Goal: Task Accomplishment & Management: Manage account settings

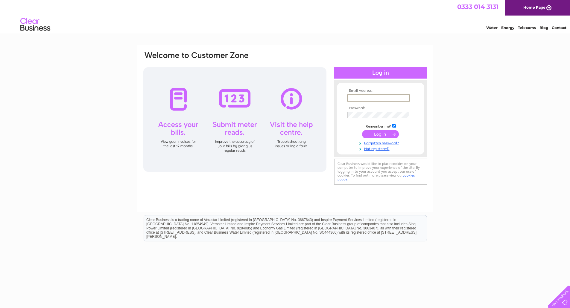
click at [359, 97] on input "text" at bounding box center [378, 98] width 62 height 7
type input "[EMAIL_ADDRESS][DOMAIN_NAME]"
click at [394, 125] on input "checkbox" at bounding box center [394, 126] width 4 height 4
checkbox input "false"
click at [362, 130] on input "submit" at bounding box center [380, 134] width 37 height 8
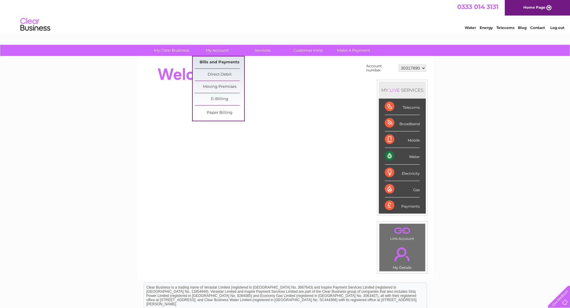
click at [211, 59] on link "Bills and Payments" at bounding box center [219, 63] width 49 height 12
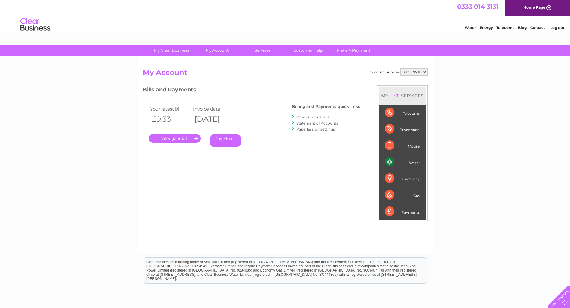
click at [171, 136] on link "." at bounding box center [175, 138] width 52 height 9
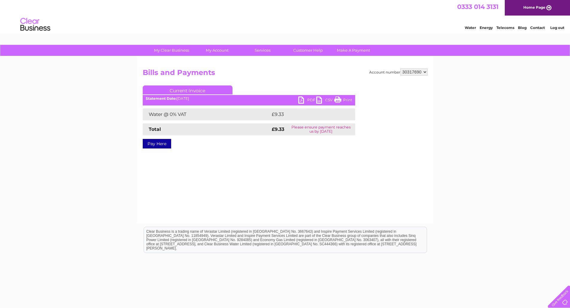
click at [301, 97] on link "PDF" at bounding box center [307, 101] width 18 height 9
